Goal: Task Accomplishment & Management: Manage account settings

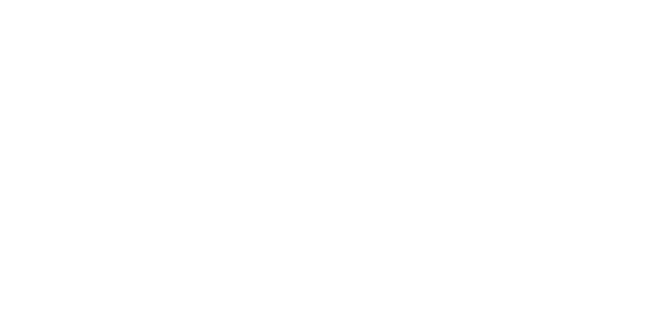
click at [237, 57] on div at bounding box center [335, 159] width 670 height 318
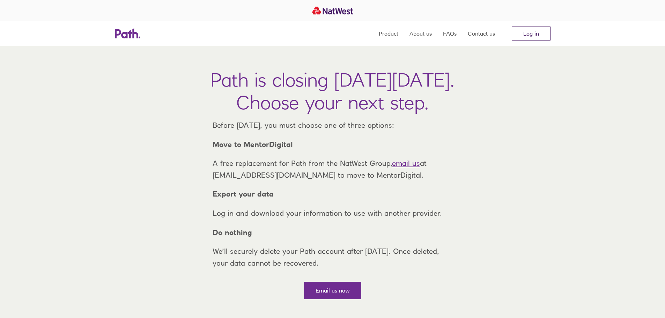
click at [530, 36] on link "Log in" at bounding box center [530, 34] width 39 height 14
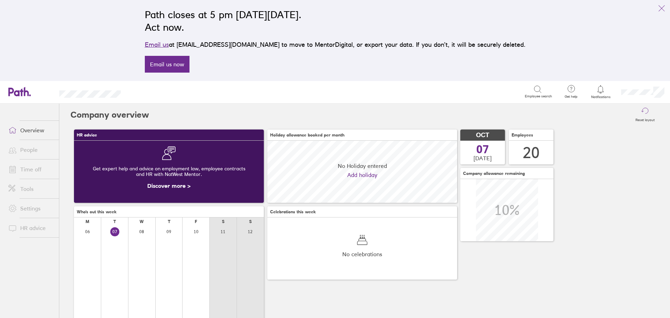
scroll to position [62, 190]
click at [27, 167] on link "Time off" at bounding box center [31, 169] width 56 height 14
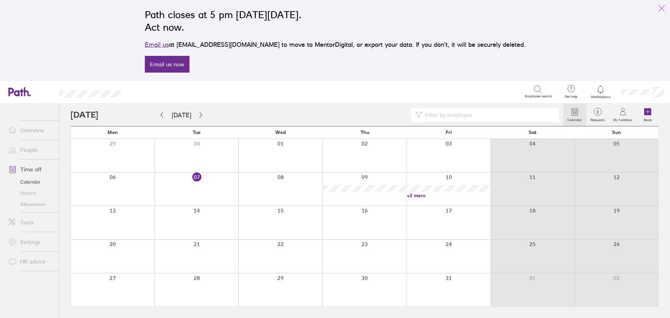
click at [662, 9] on icon "link" at bounding box center [661, 8] width 8 height 8
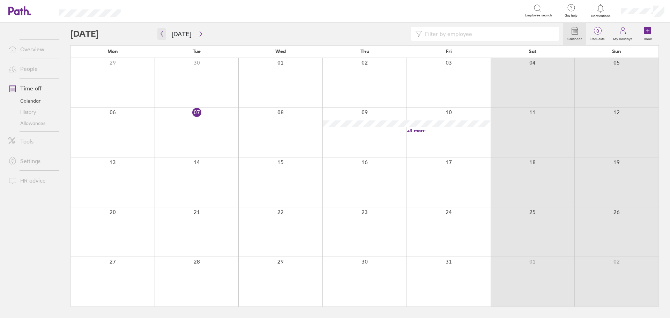
click at [163, 33] on icon "button" at bounding box center [161, 34] width 5 height 6
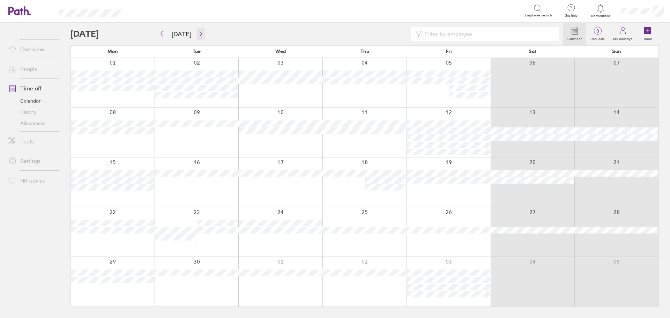
click at [199, 32] on icon "button" at bounding box center [200, 34] width 5 height 6
